Goal: Task Accomplishment & Management: Use online tool/utility

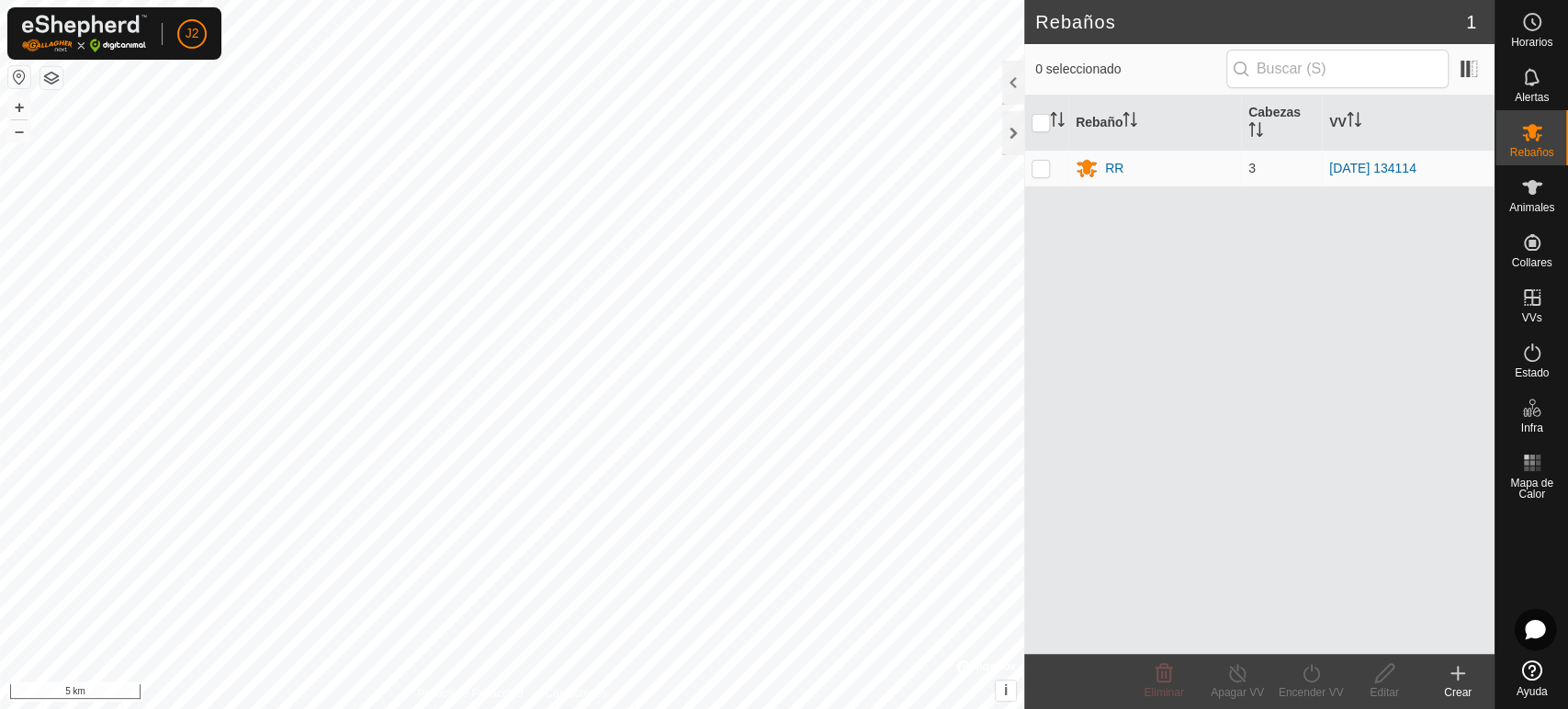
click at [22, 73] on button "button" at bounding box center [19, 77] width 22 height 22
click at [25, 108] on button "+" at bounding box center [19, 107] width 22 height 22
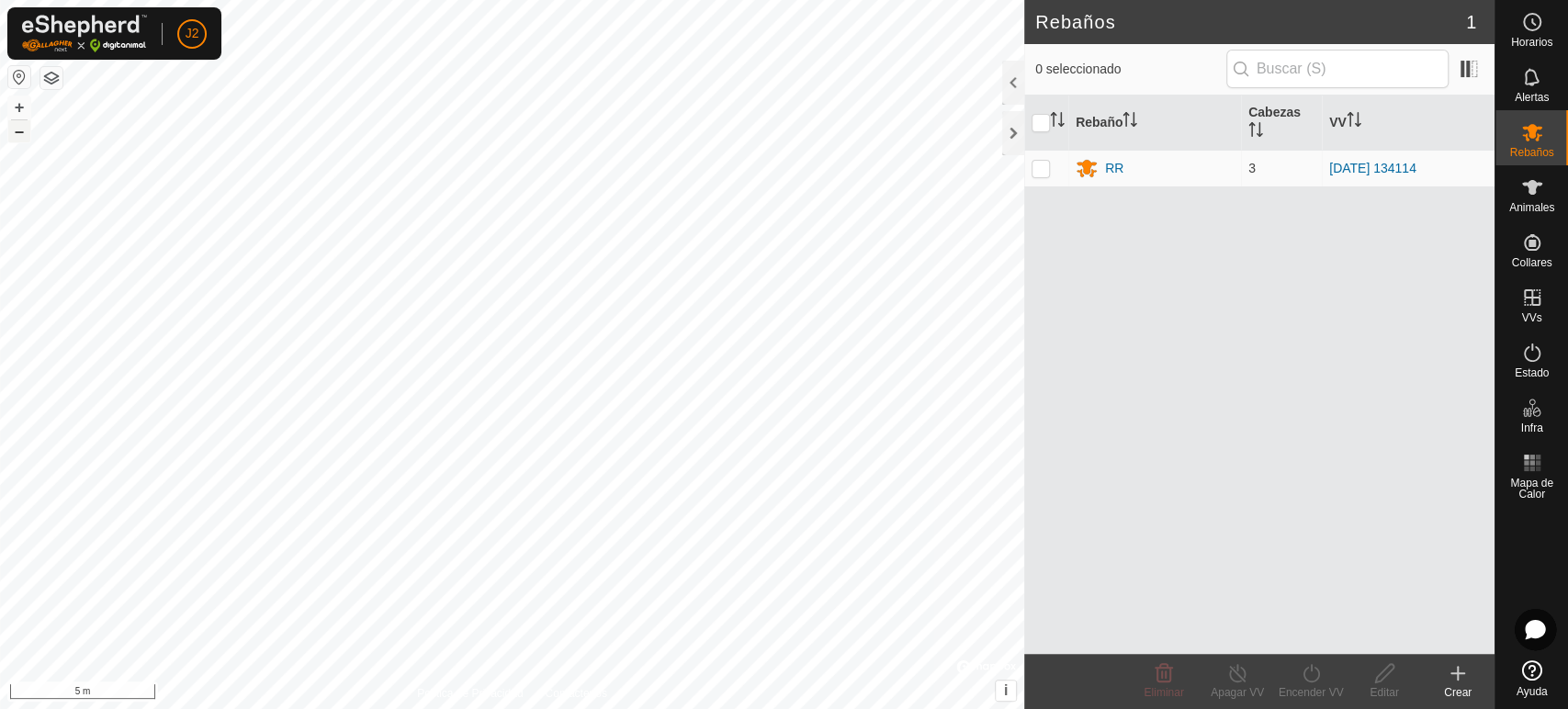
click at [22, 133] on button "–" at bounding box center [19, 131] width 22 height 22
click at [1558, 82] on div "Alertas" at bounding box center [1531, 82] width 72 height 55
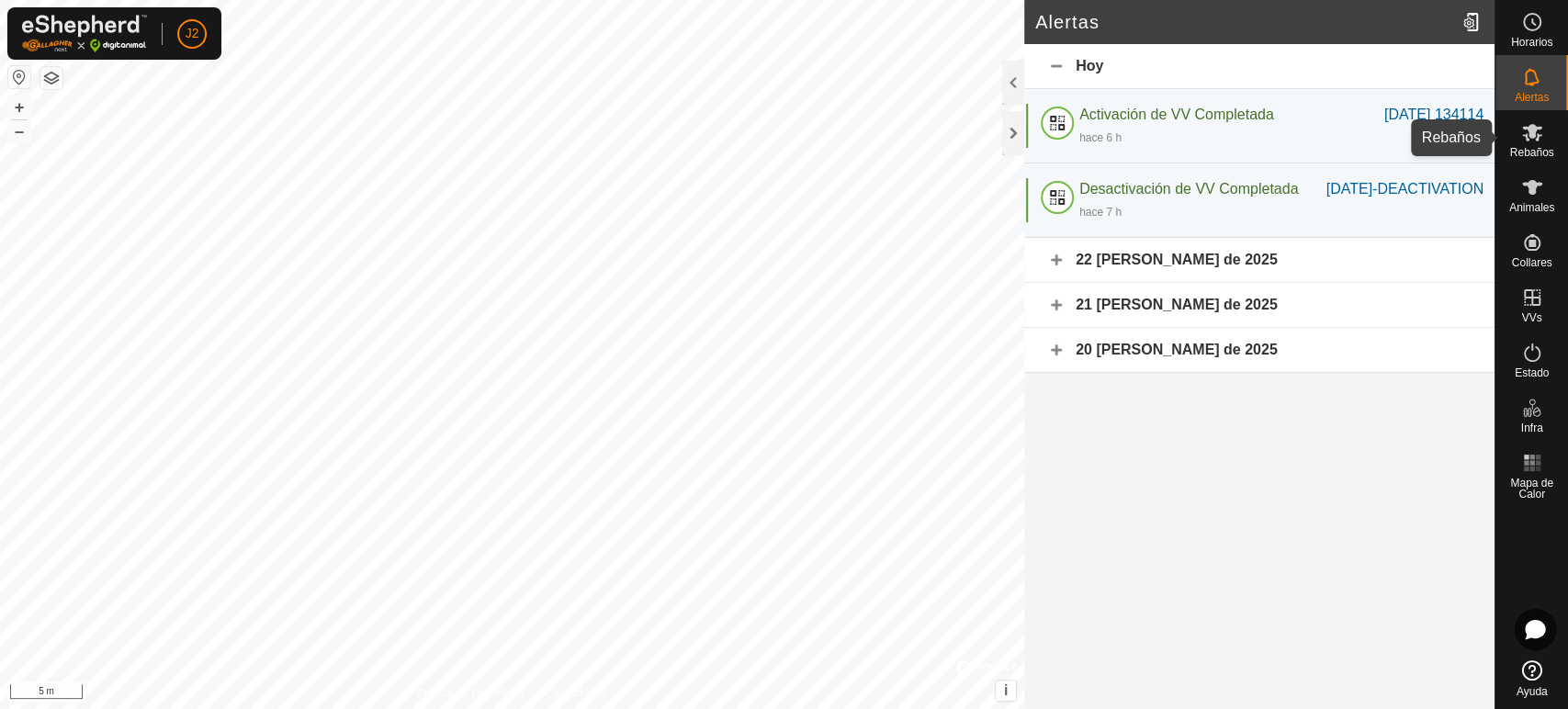
click at [1541, 130] on icon at bounding box center [1531, 132] width 22 height 22
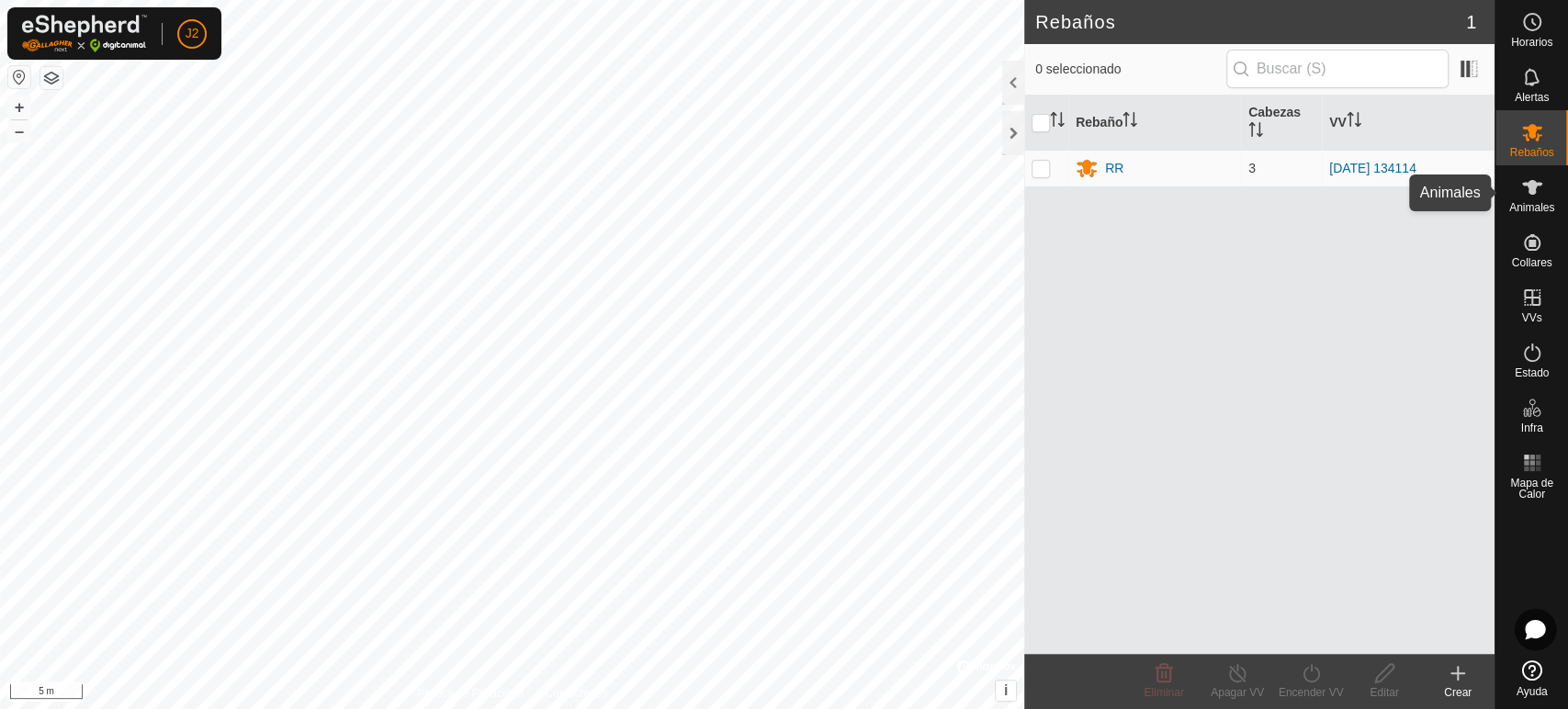
click at [1537, 203] on span "Animales" at bounding box center [1531, 207] width 45 height 11
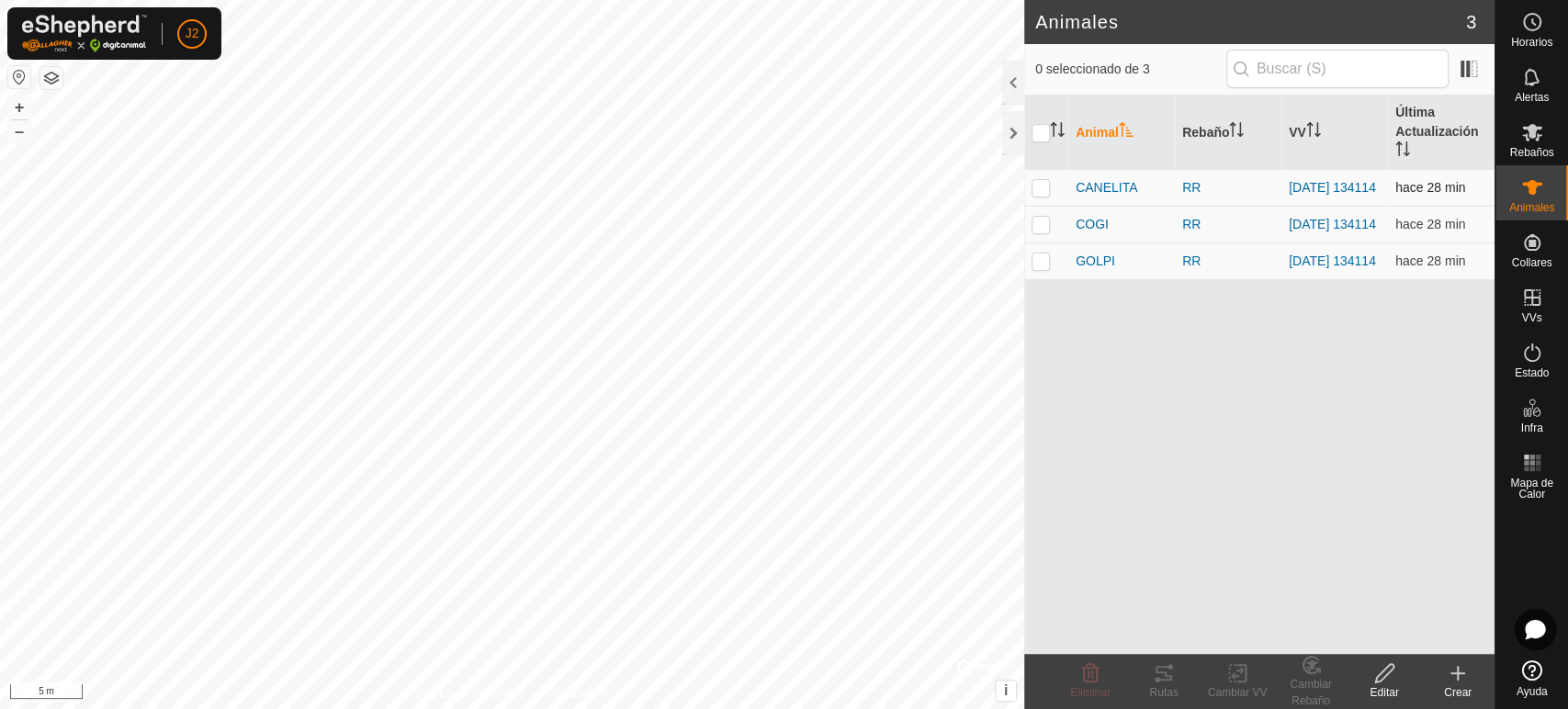
click at [1034, 189] on p-checkbox at bounding box center [1040, 186] width 18 height 14
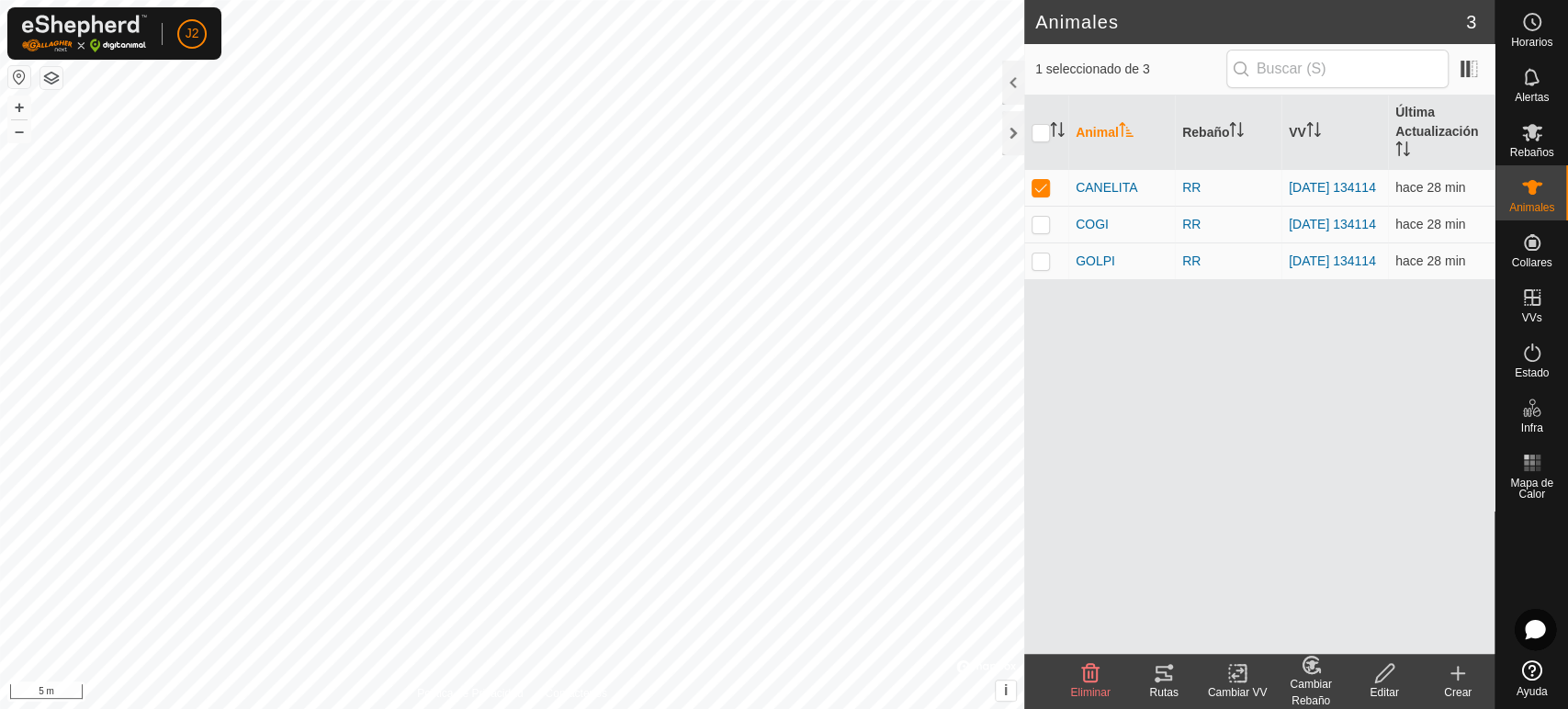
click at [1168, 681] on icon at bounding box center [1163, 672] width 22 height 22
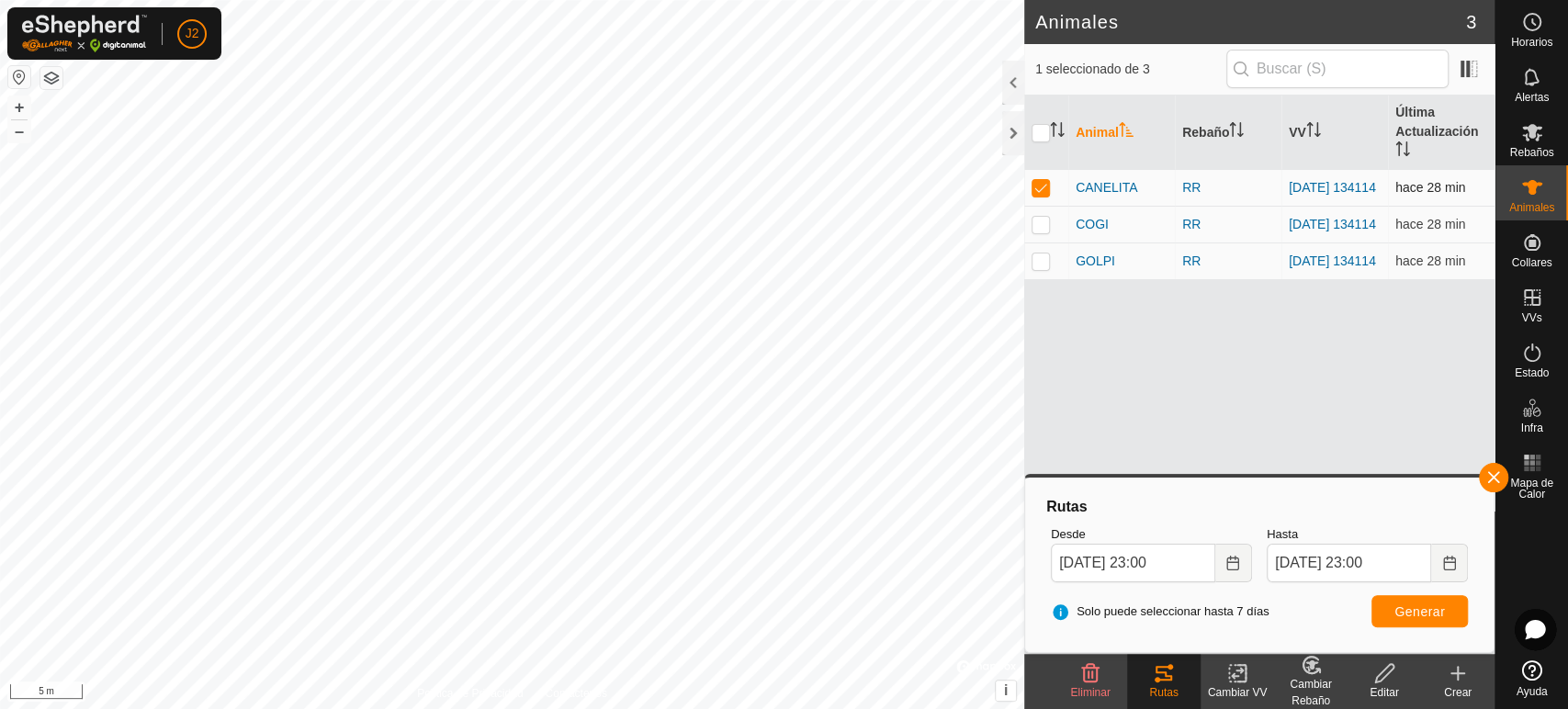
click at [1036, 195] on p-checkbox at bounding box center [1040, 186] width 18 height 14
checkbox input "false"
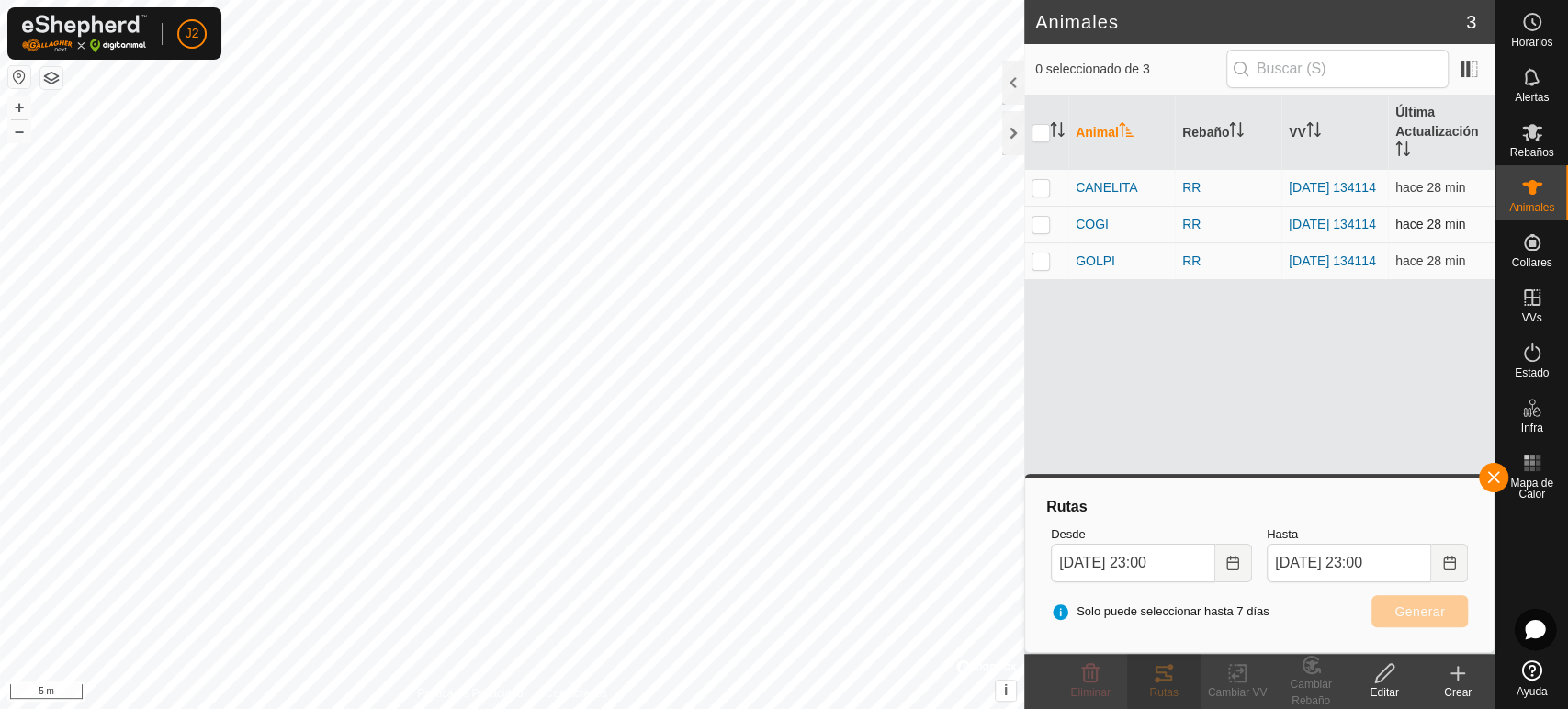
click at [1042, 239] on td at bounding box center [1046, 224] width 44 height 37
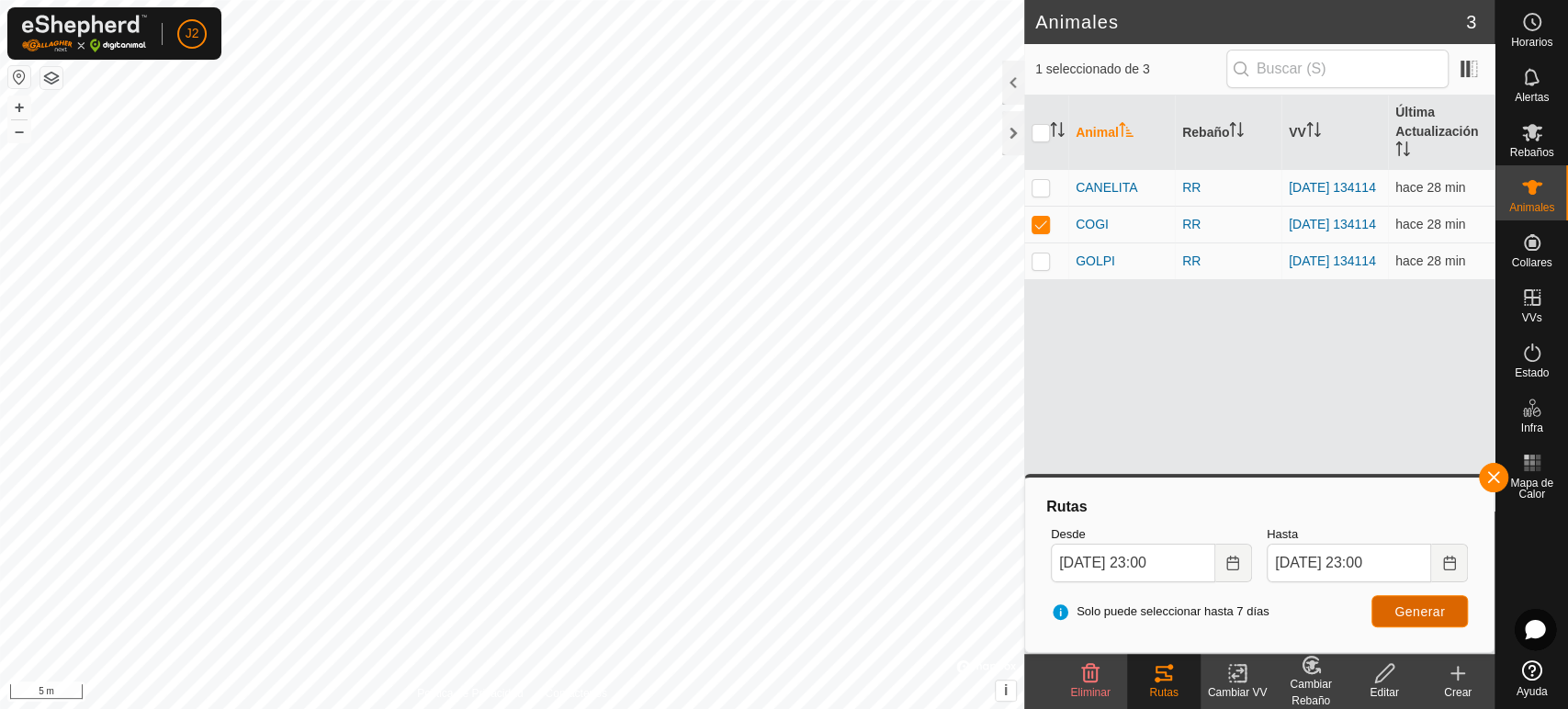
click at [1416, 599] on button "Generar" at bounding box center [1420, 610] width 96 height 32
click at [1048, 227] on p-checkbox at bounding box center [1040, 224] width 18 height 14
checkbox input "false"
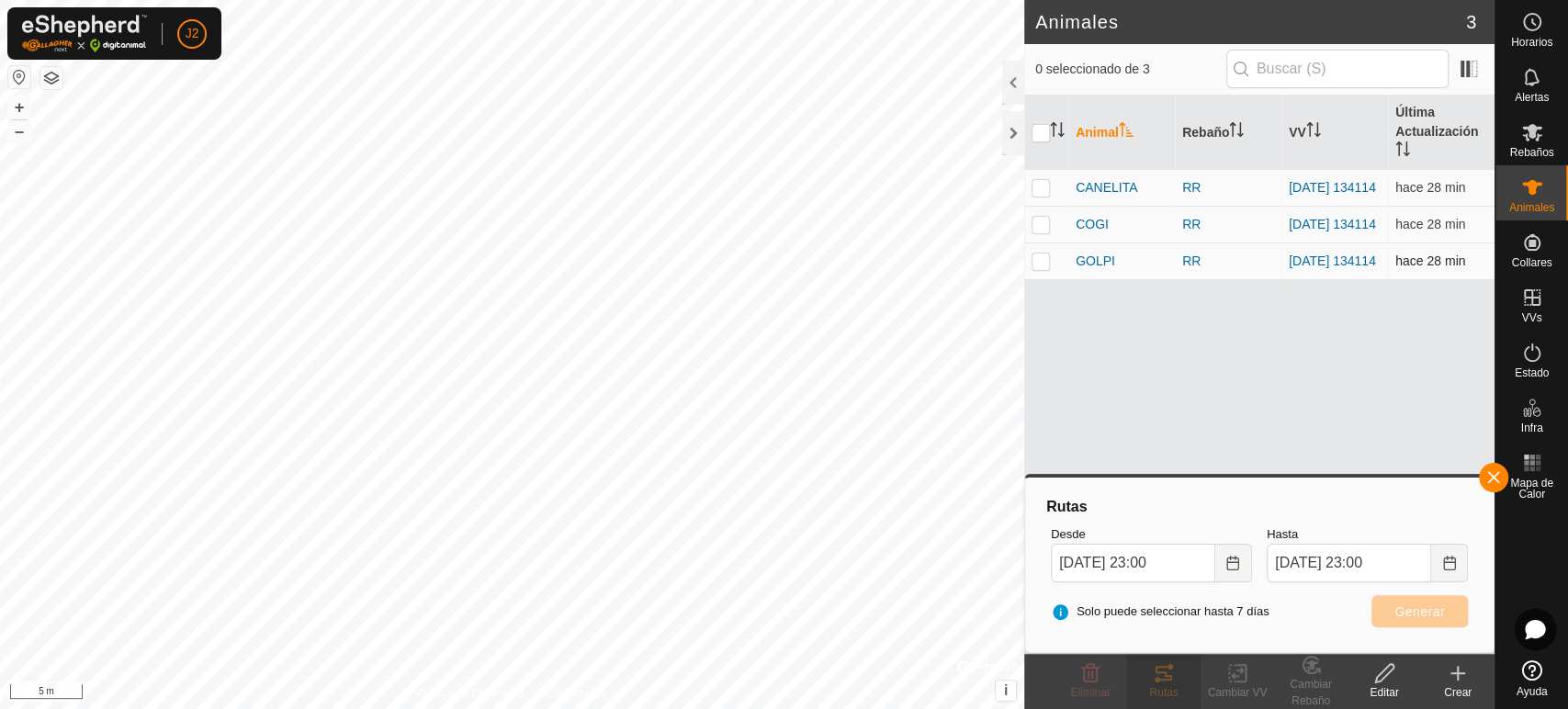
click at [1041, 277] on td at bounding box center [1046, 260] width 44 height 37
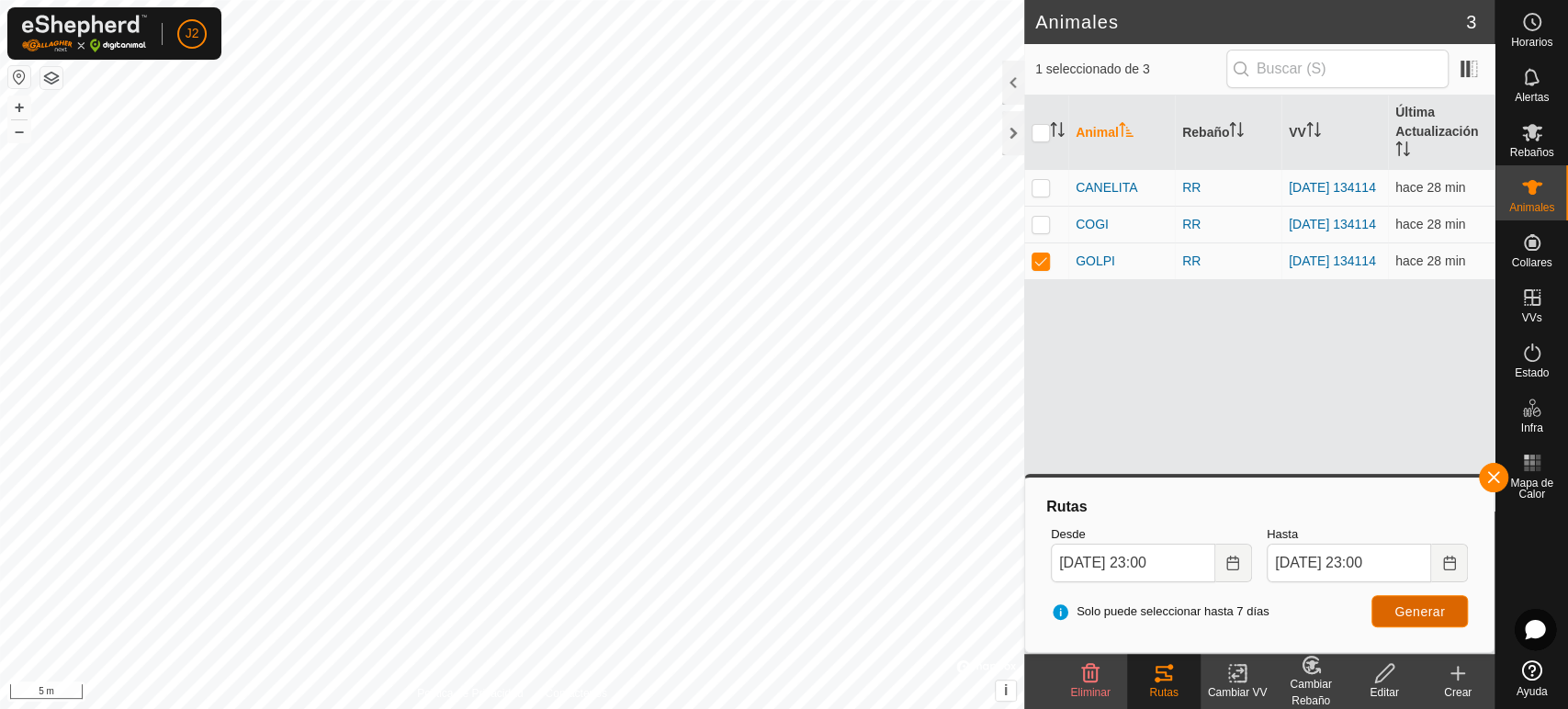
click at [1409, 616] on span "Generar" at bounding box center [1420, 611] width 51 height 14
click at [1036, 262] on p-checkbox at bounding box center [1040, 260] width 18 height 14
checkbox input "false"
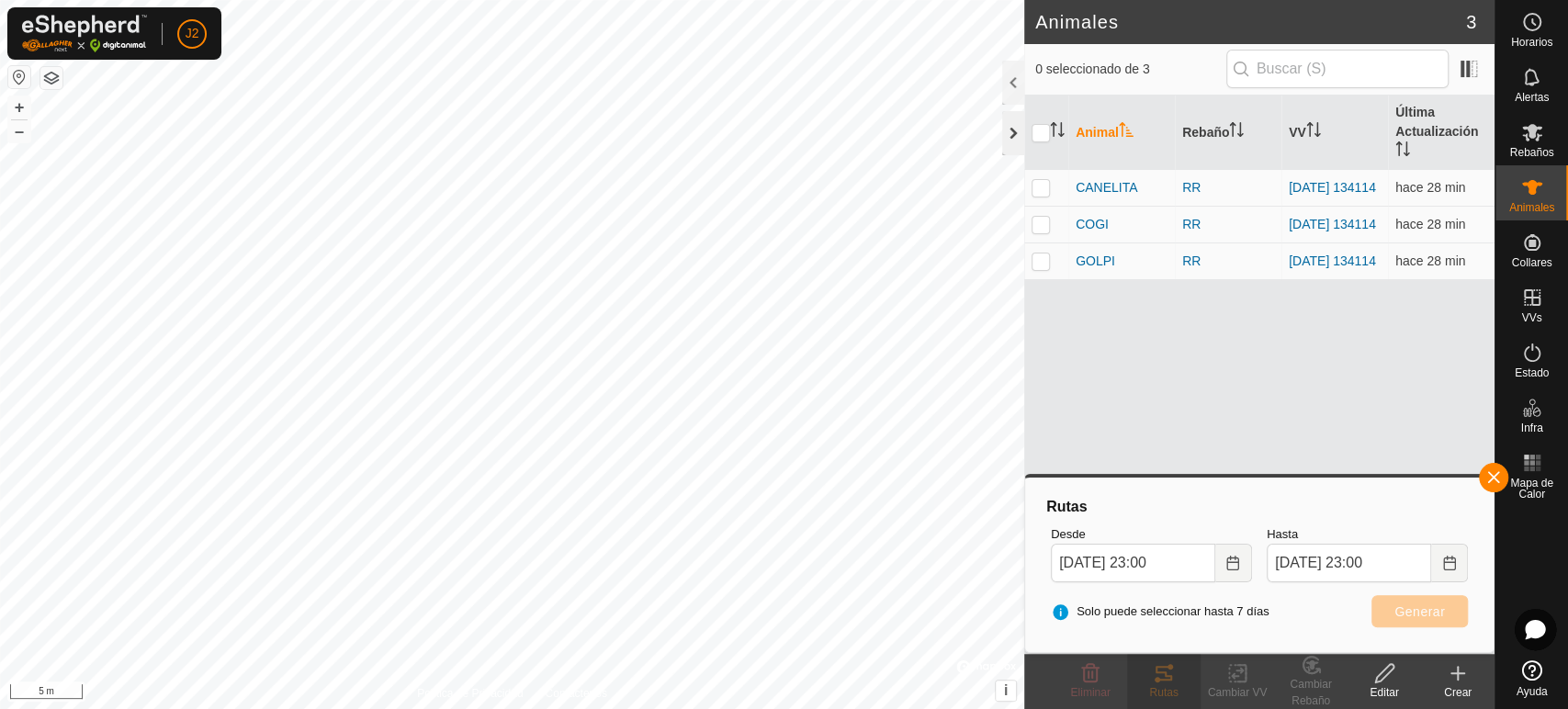
click at [1016, 131] on div at bounding box center [1013, 134] width 22 height 44
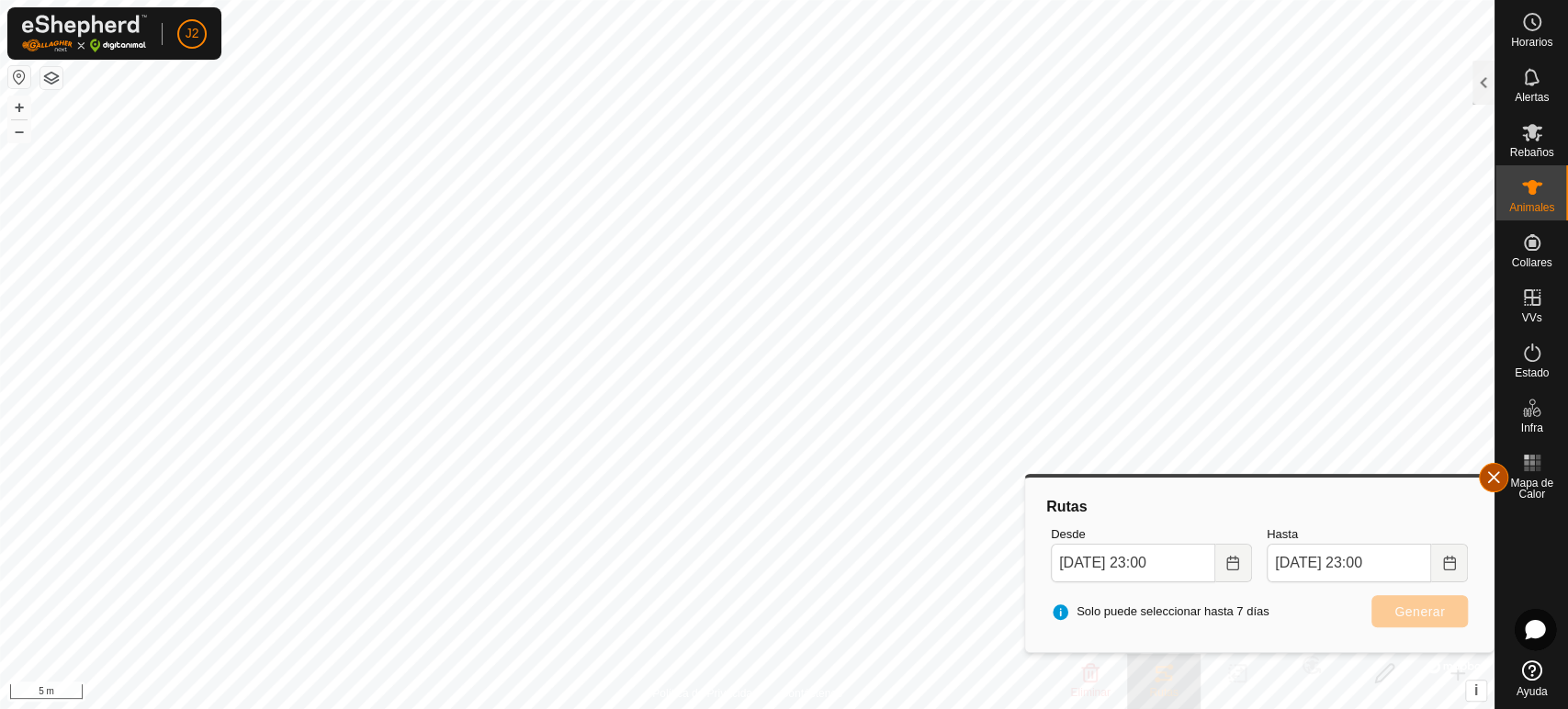
click at [1491, 463] on button "button" at bounding box center [1493, 477] width 30 height 30
